Goal: Find specific page/section: Find specific page/section

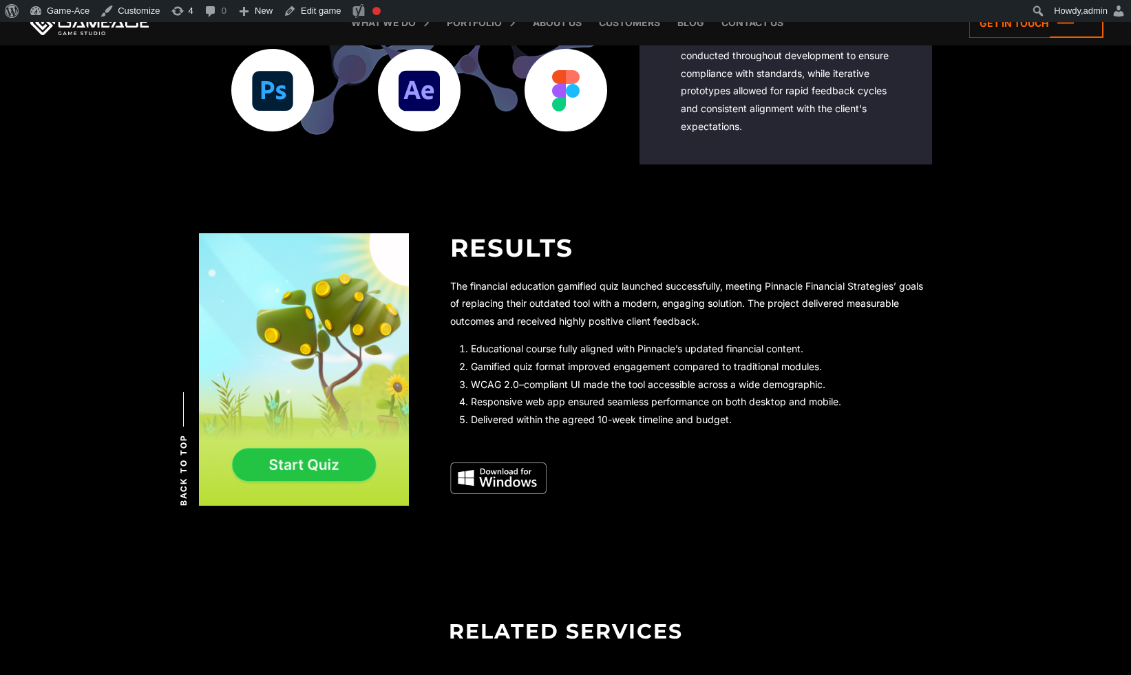
scroll to position [2931, 0]
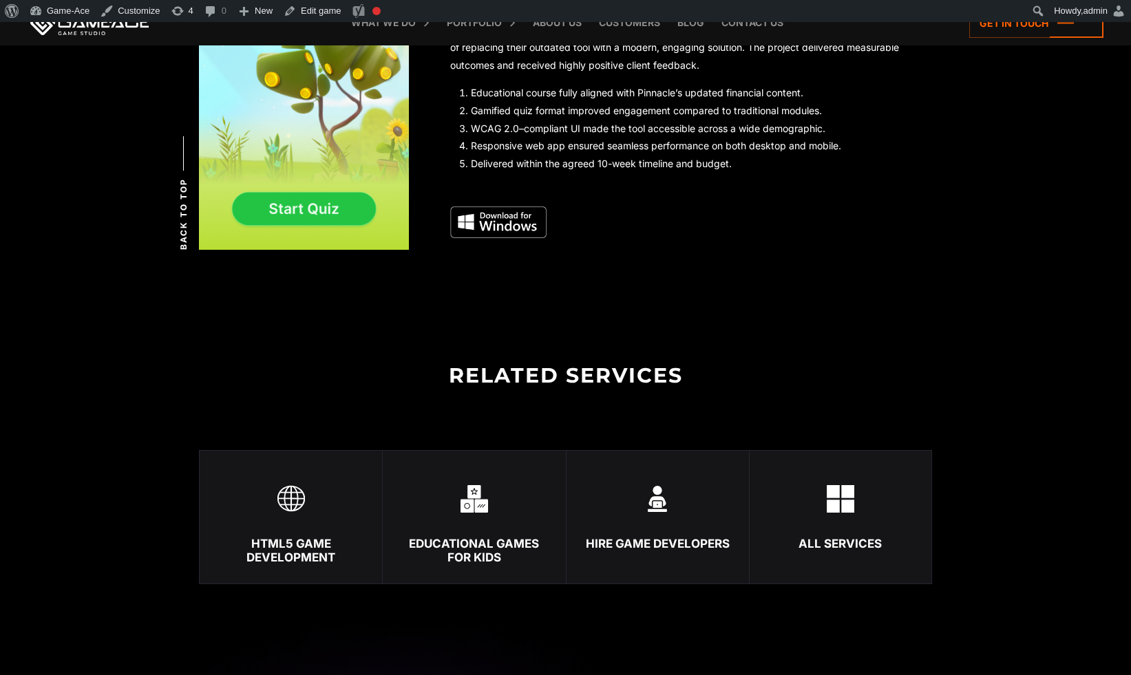
click at [506, 224] on img at bounding box center [498, 222] width 96 height 32
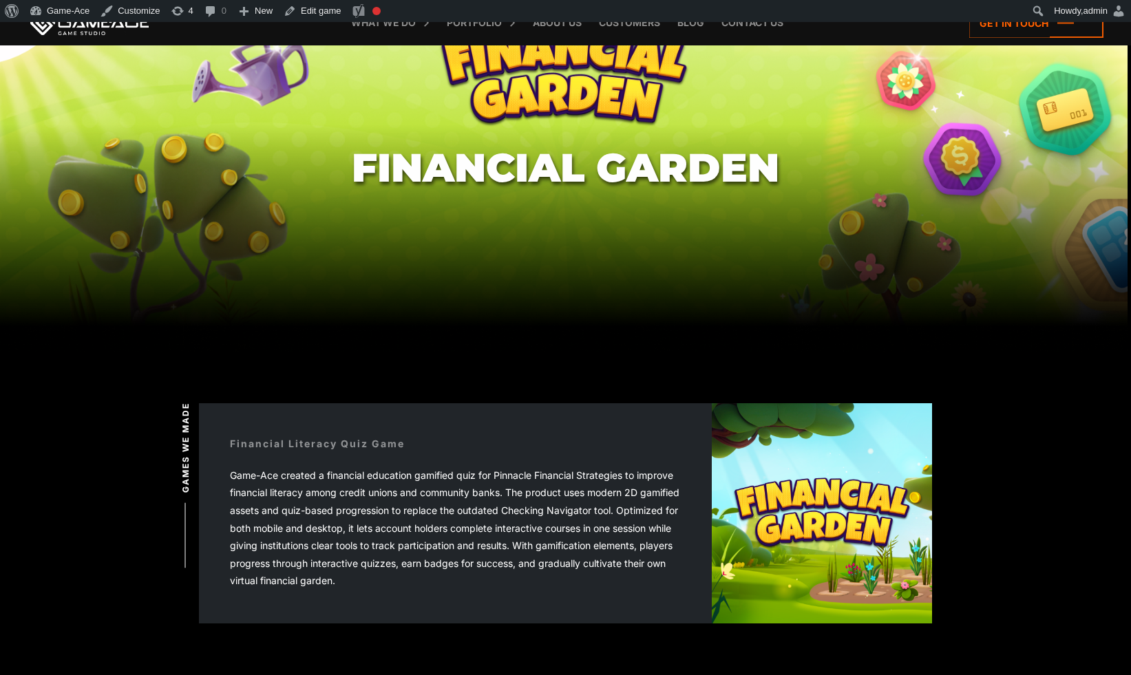
scroll to position [0, 0]
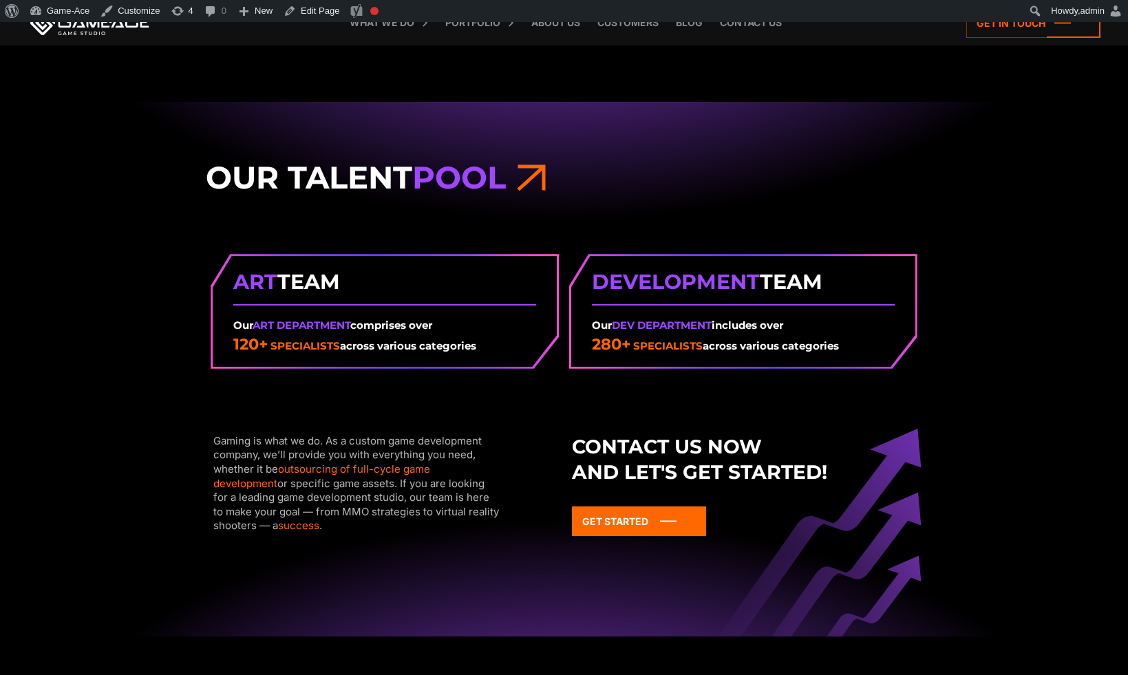
scroll to position [2210, 0]
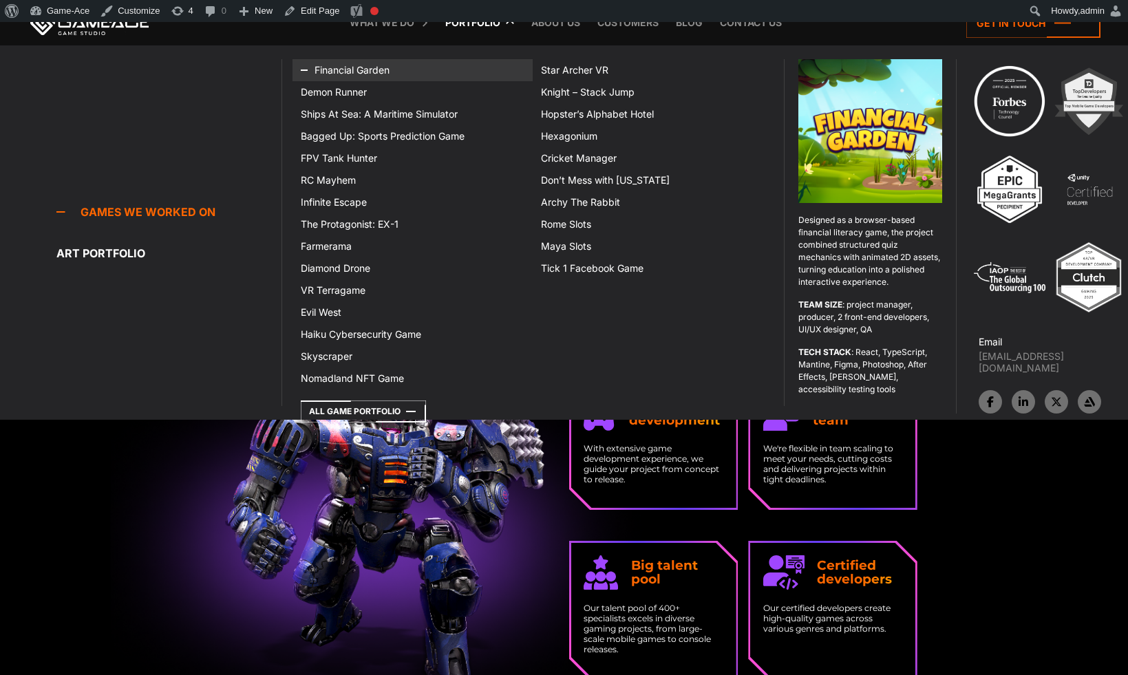
click at [356, 76] on link "Financial Garden" at bounding box center [413, 70] width 240 height 22
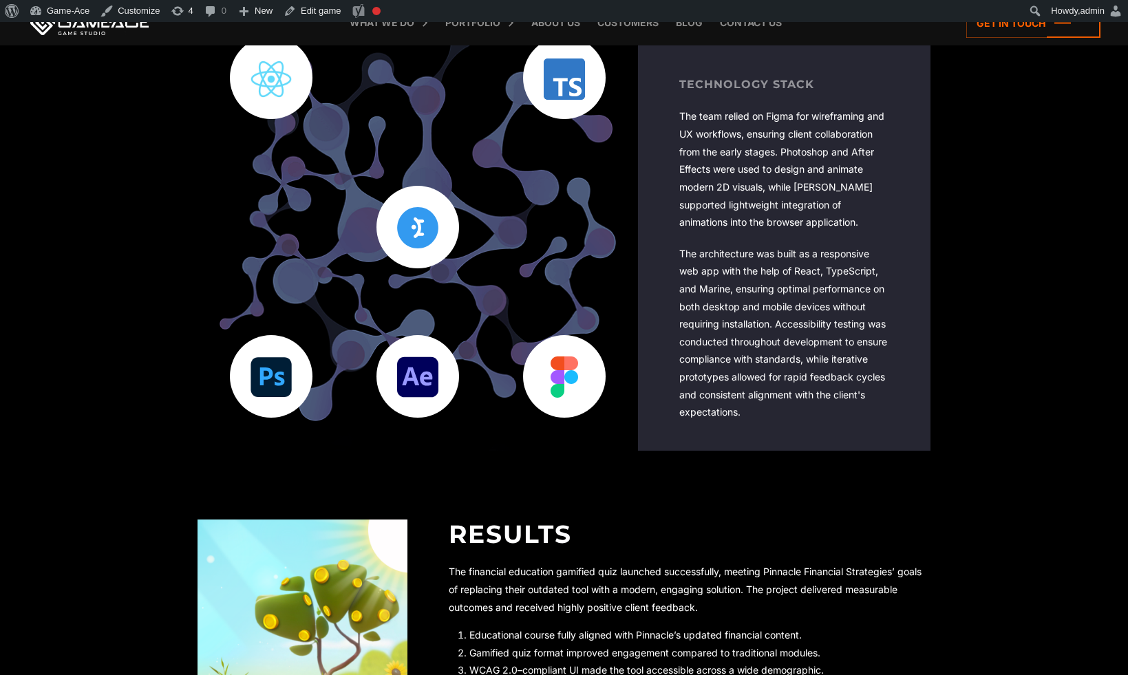
scroll to position [2830, 0]
